Goal: Transaction & Acquisition: Purchase product/service

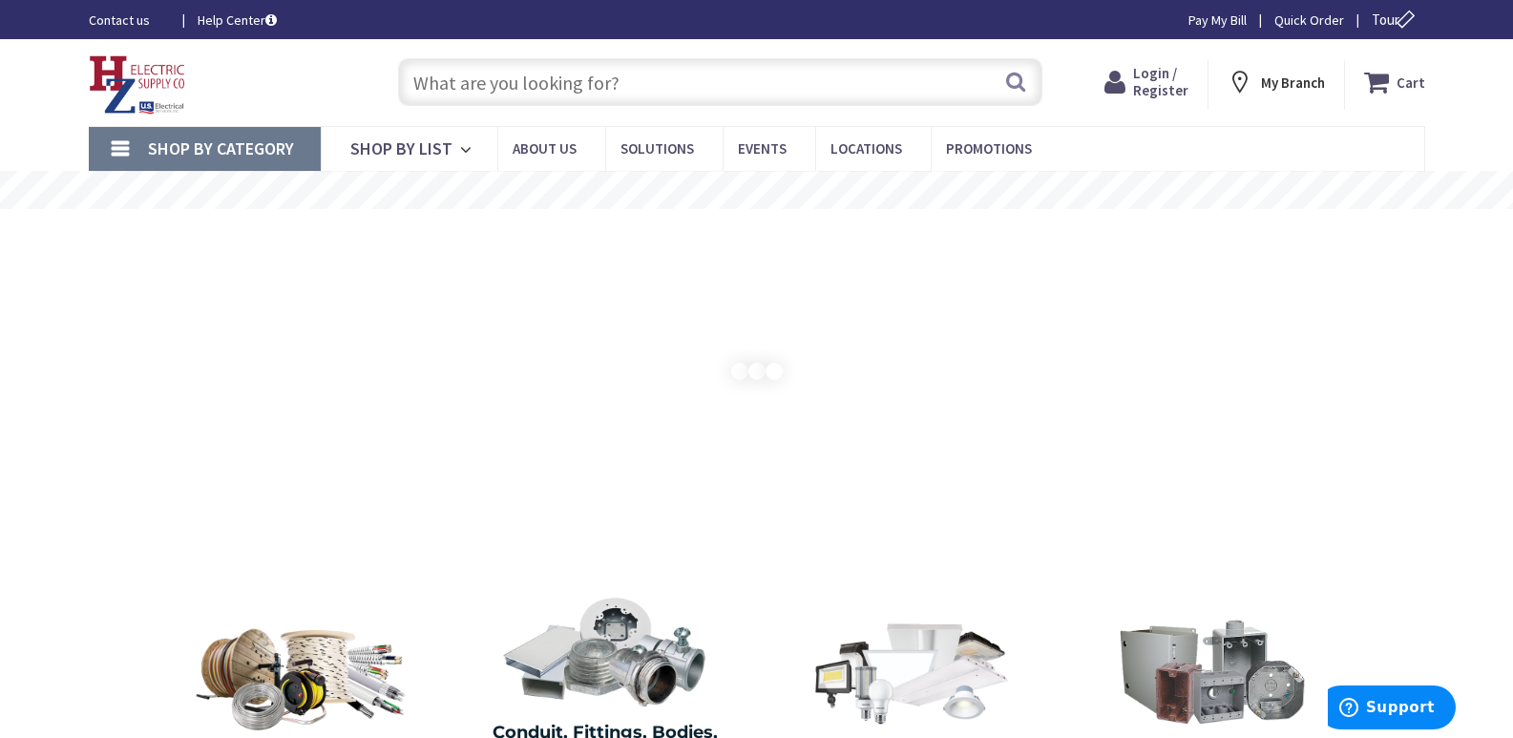
click at [465, 75] on input "text" at bounding box center [720, 82] width 644 height 48
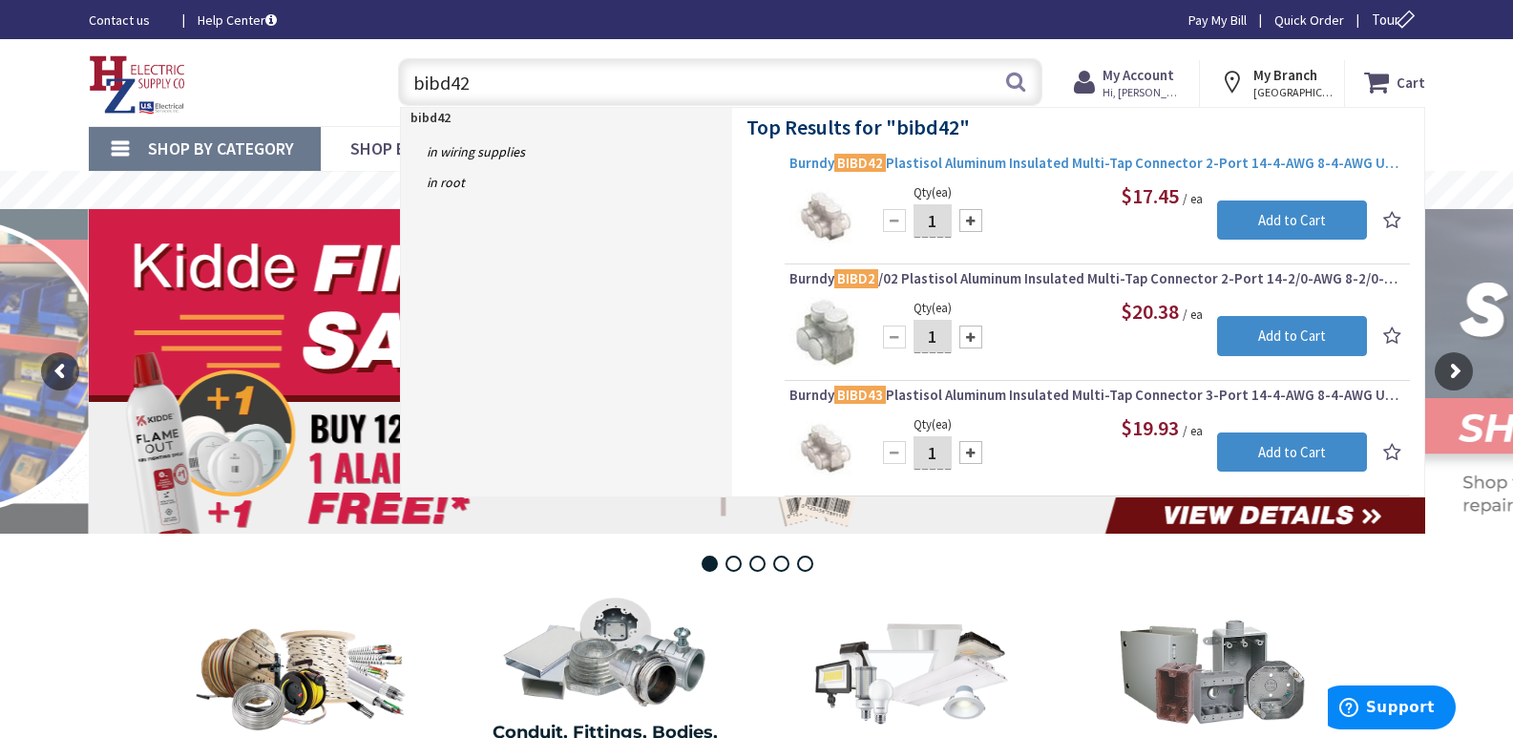
type input "bibd42"
click at [1012, 161] on span "Burndy BIBD42 Plastisol Aluminum Insulated Multi-Tap Connector 2-Port 14-4-AWG …" at bounding box center [1098, 163] width 616 height 19
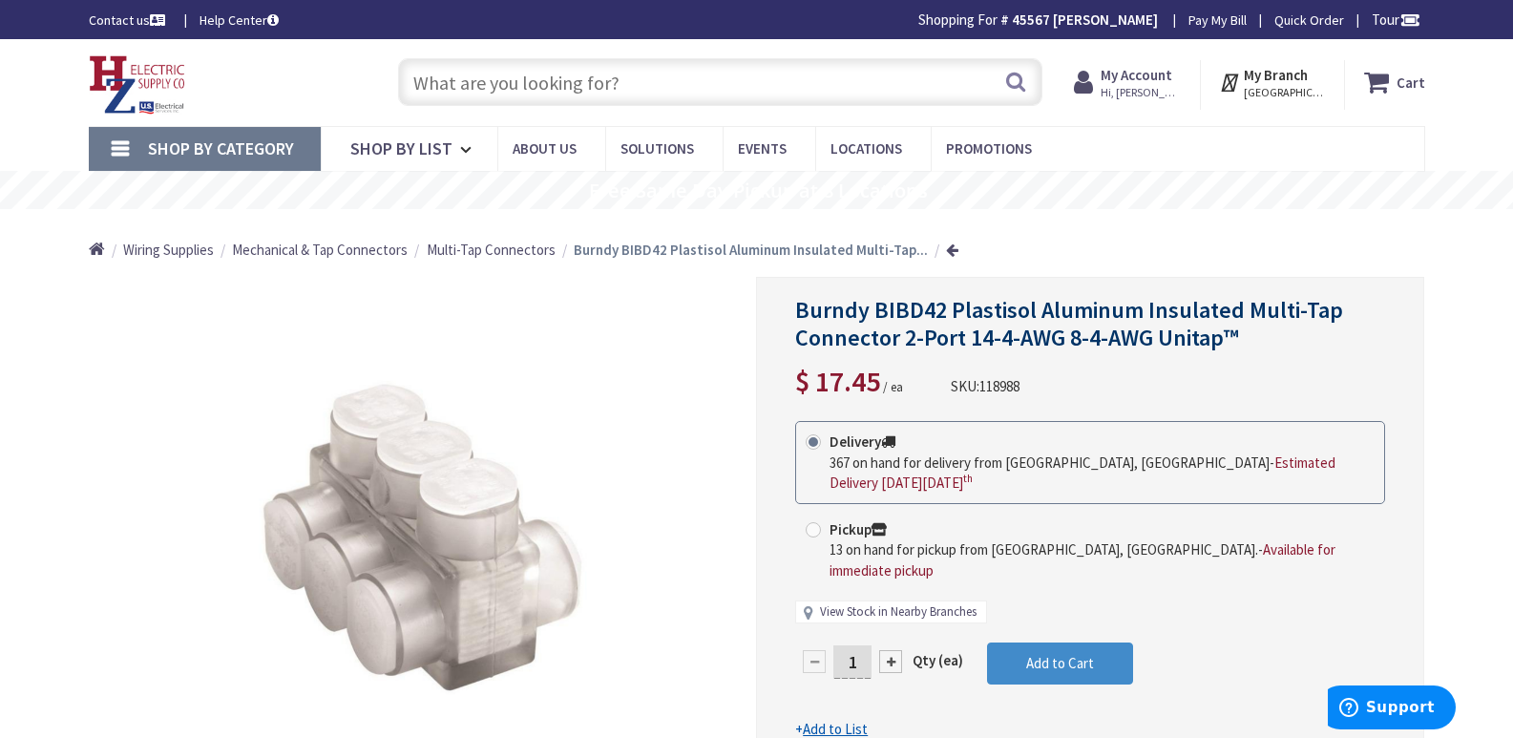
click at [884, 603] on link "View Stock in Nearby Branches" at bounding box center [898, 612] width 157 height 18
select select "data-availability"
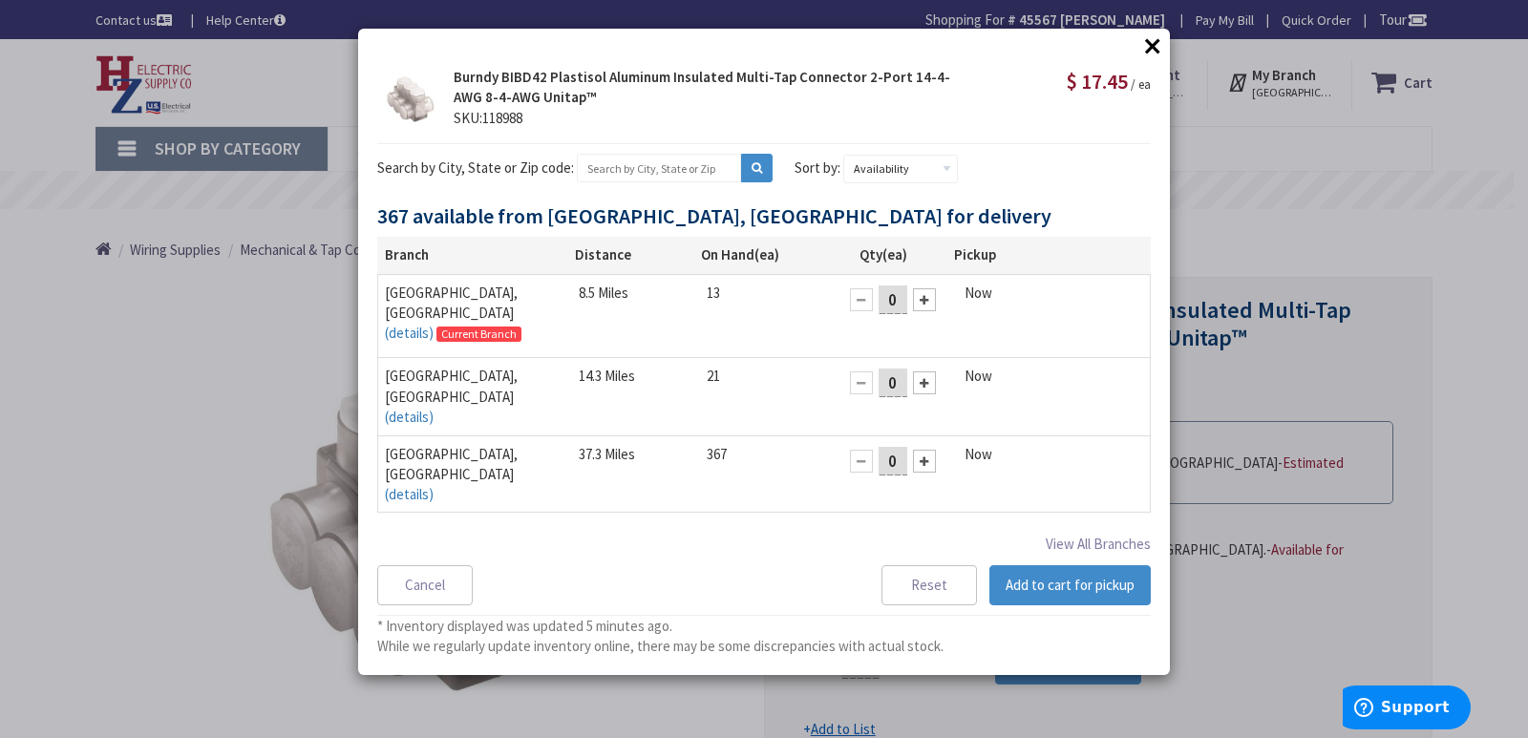
click at [1154, 42] on button "×" at bounding box center [1152, 46] width 29 height 29
